Goal: Task Accomplishment & Management: Manage account settings

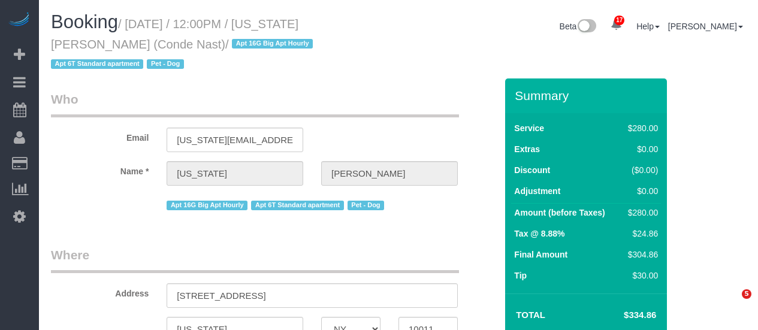
select select "NY"
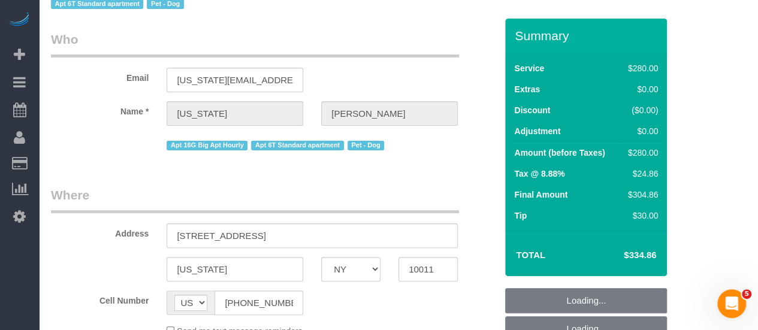
select select "object:2366"
select select "210"
select select "spot5"
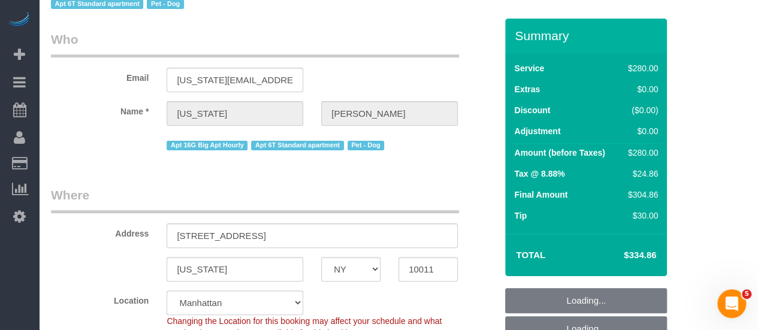
select select "string:stripe-pm_1R4ht54VGloSiKo72HDr2sM7"
select select "number:60"
select select "number:73"
select select "number:13"
select select "number:6"
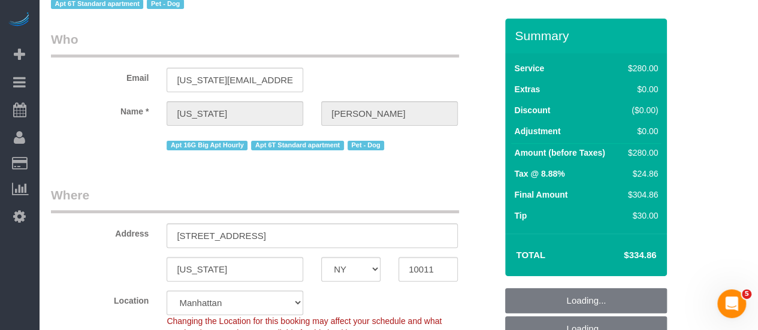
select select
select select "object:3026"
select select "spot65"
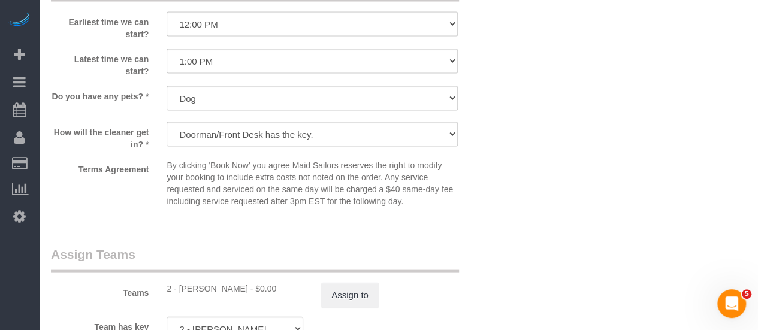
scroll to position [1199, 0]
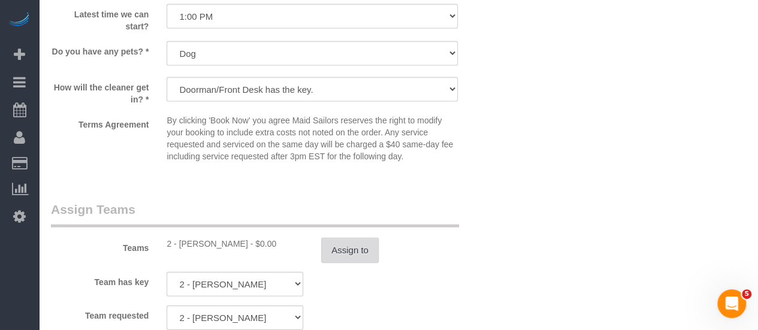
click at [347, 238] on button "Assign to" at bounding box center [350, 250] width 58 height 25
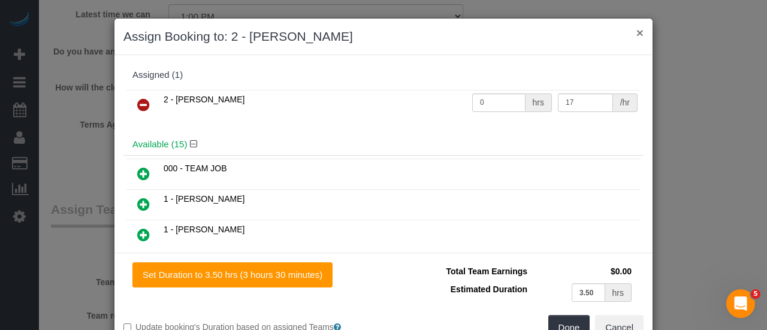
click at [637, 32] on button "×" at bounding box center [640, 32] width 7 height 13
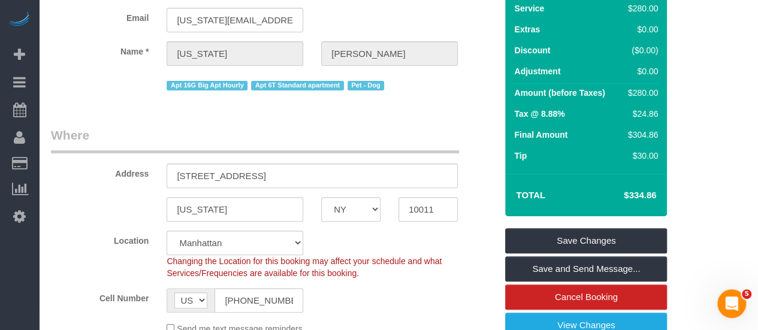
scroll to position [0, 0]
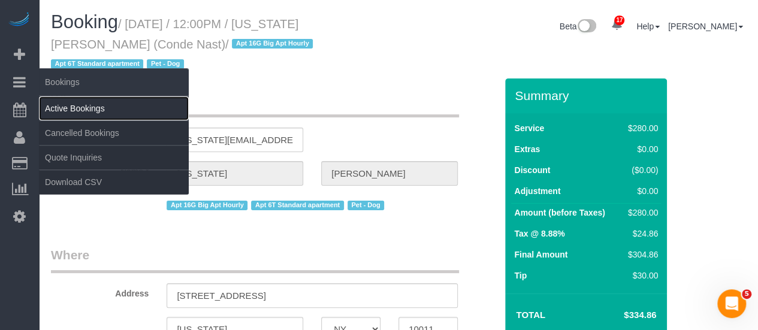
click at [85, 103] on link "Active Bookings" at bounding box center [114, 109] width 150 height 24
